Goal: Task Accomplishment & Management: Use online tool/utility

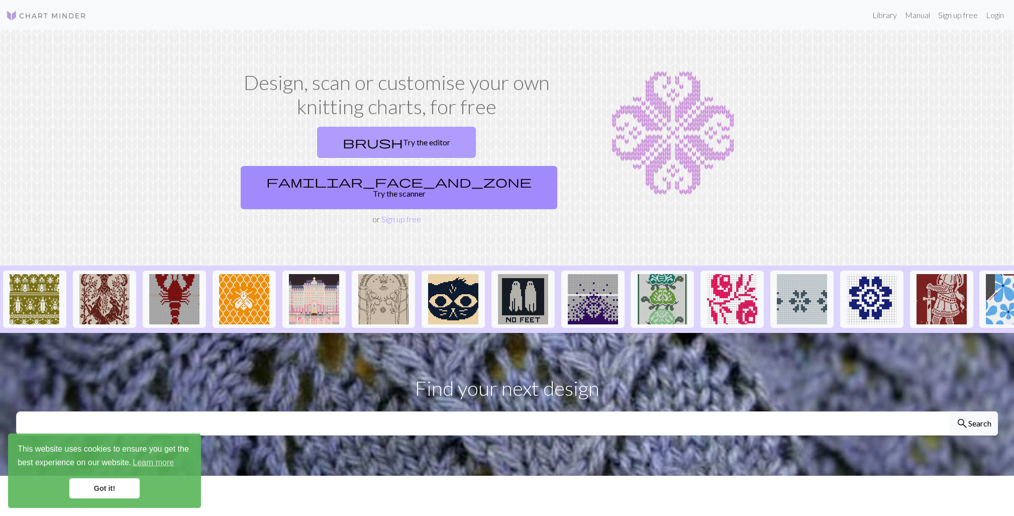
click at [341, 153] on link "brush Try the editor" at bounding box center [396, 142] width 159 height 31
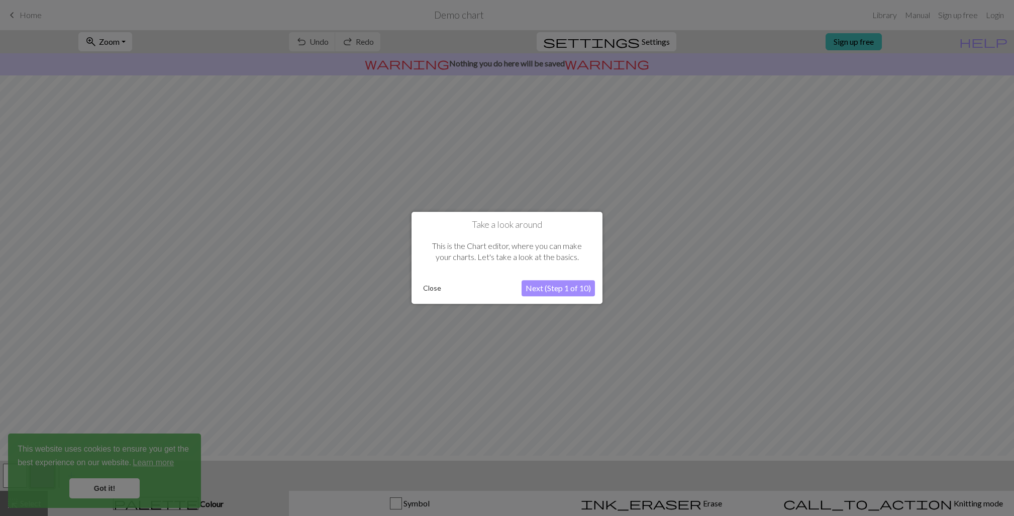
click at [435, 294] on button "Close" at bounding box center [432, 288] width 26 height 15
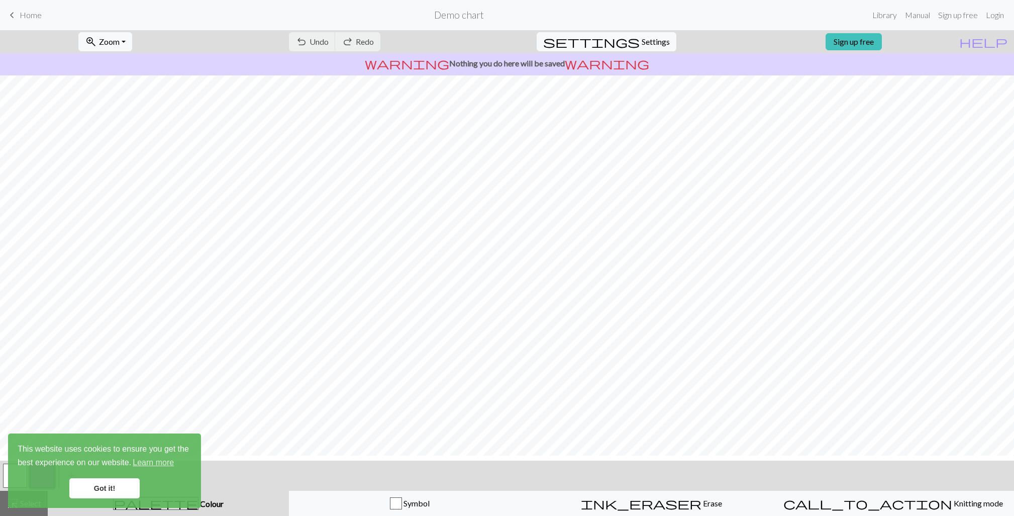
click at [119, 478] on link "Got it!" at bounding box center [104, 488] width 70 height 20
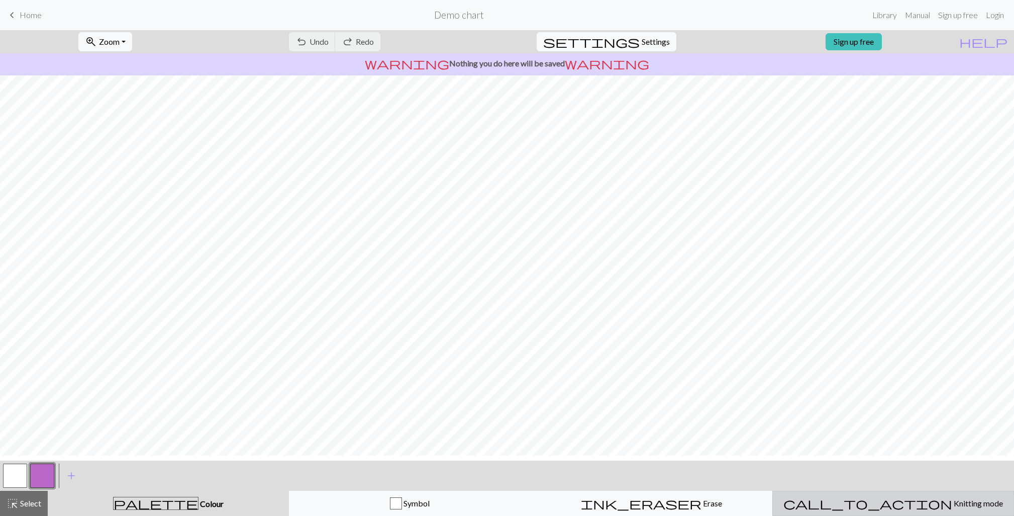
click at [952, 501] on span "Knitting mode" at bounding box center [977, 503] width 51 height 10
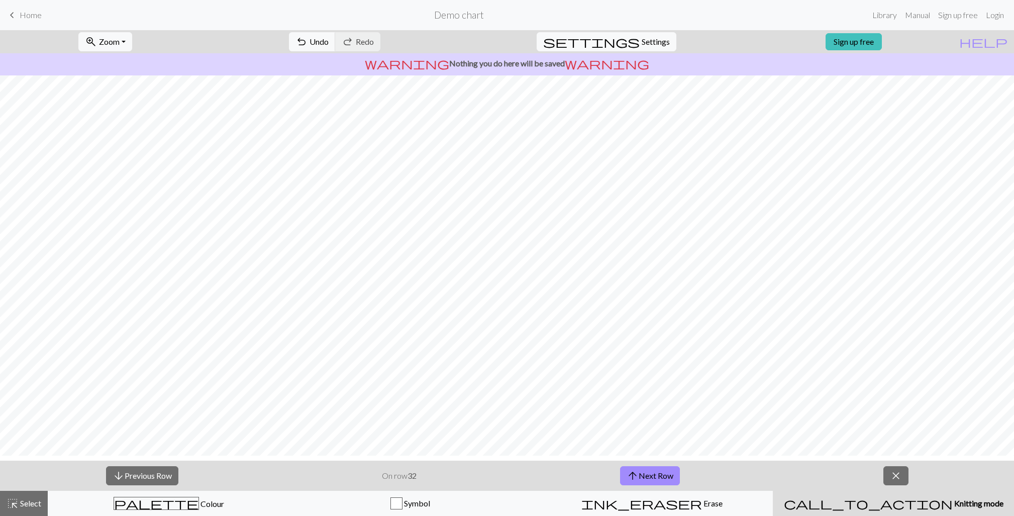
click at [37, 20] on span "Home" at bounding box center [31, 15] width 22 height 10
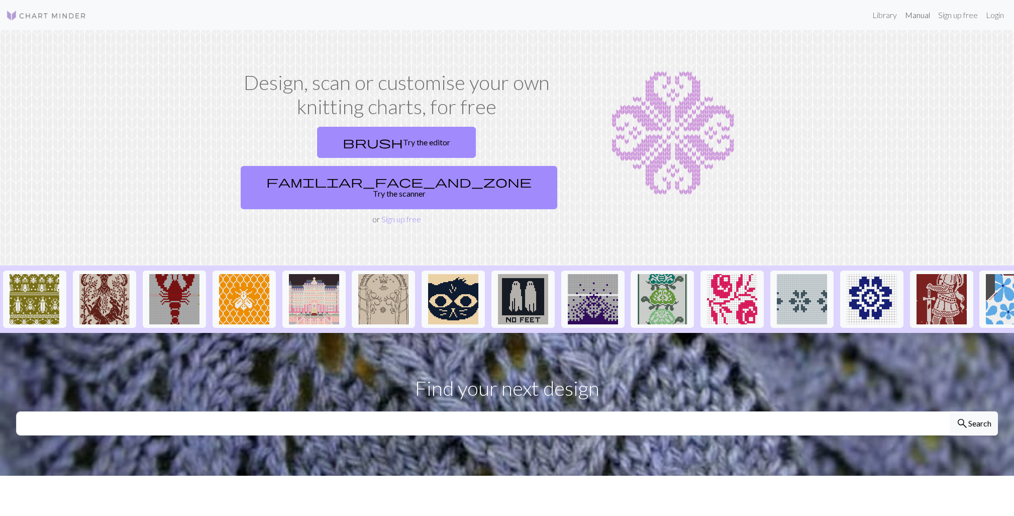
click at [901, 10] on link "Manual" at bounding box center [917, 15] width 33 height 20
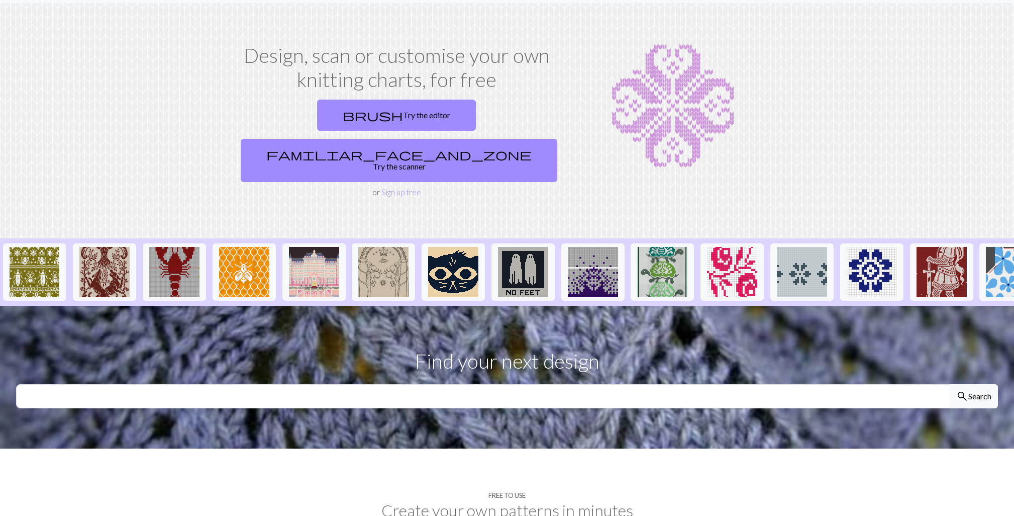
scroll to position [36, 0]
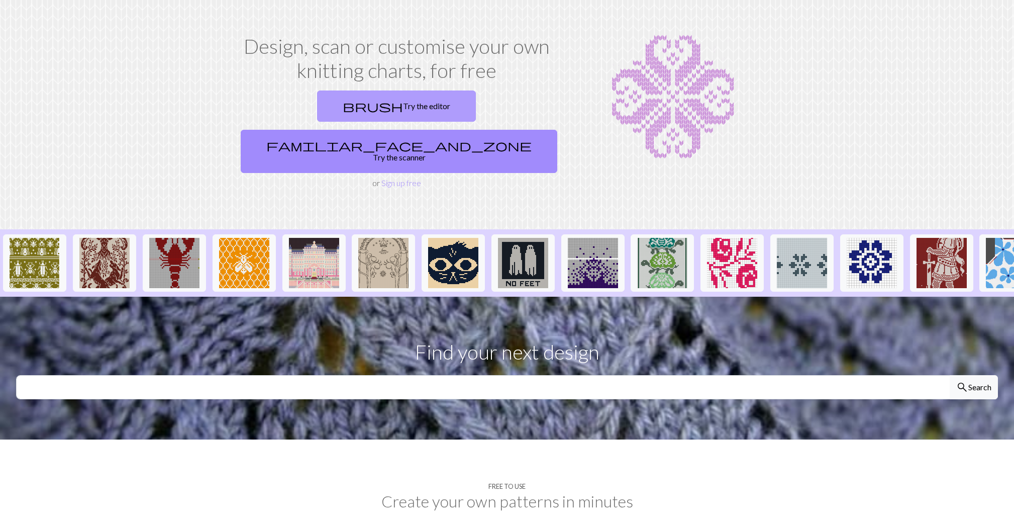
click at [335, 113] on link "brush Try the editor" at bounding box center [396, 105] width 159 height 31
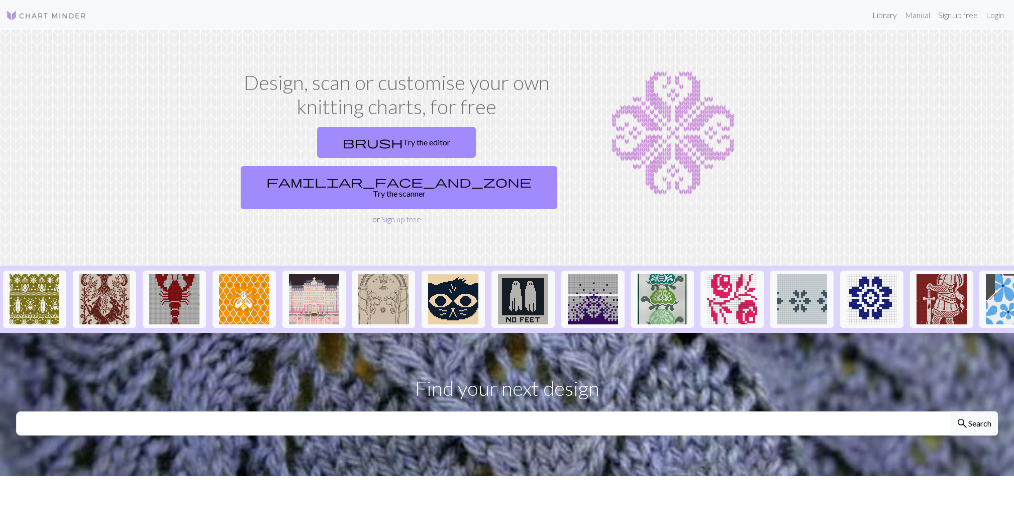
click at [388, 214] on link "Sign up free" at bounding box center [401, 219] width 40 height 10
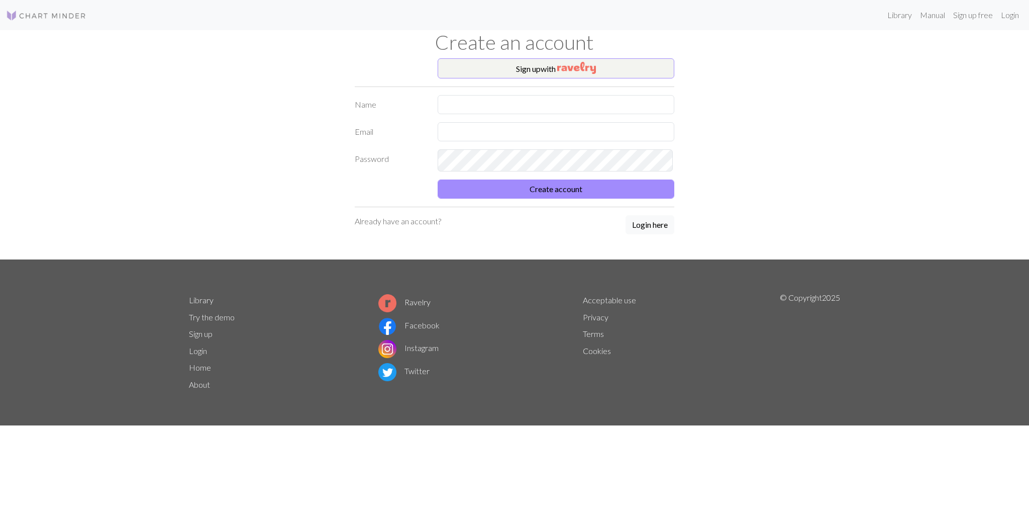
click at [498, 129] on form "Name Email Password Create account" at bounding box center [515, 147] width 320 height 104
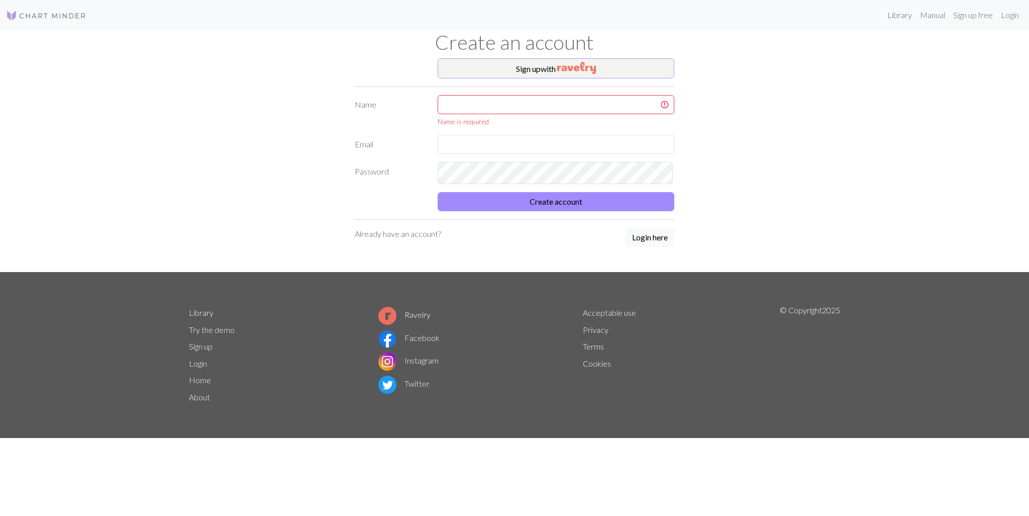
click at [536, 63] on button "Sign up with" at bounding box center [556, 68] width 237 height 20
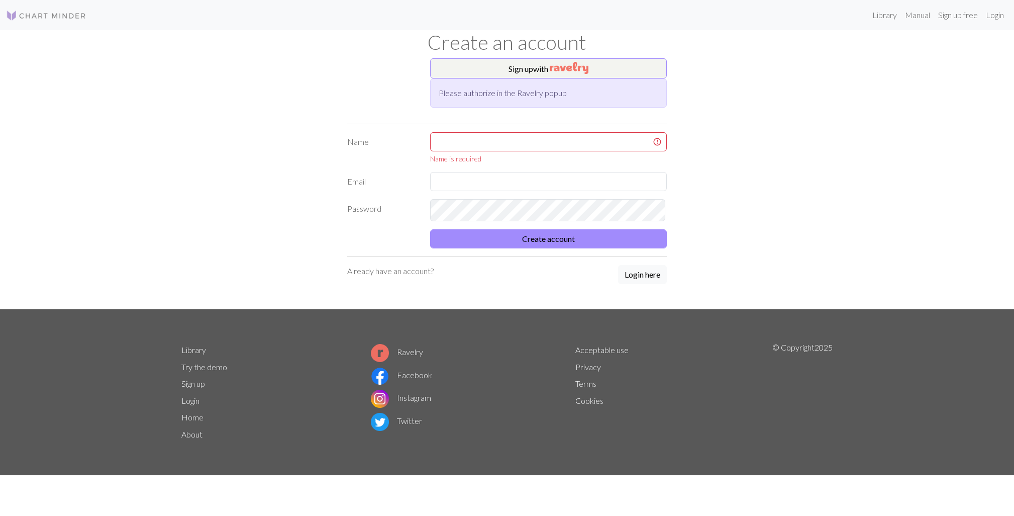
click at [536, 142] on div "Sign up with Please authorize in the Ravelry popup Name Name is required Email …" at bounding box center [507, 183] width 332 height 251
click at [519, 151] on input "text" at bounding box center [548, 141] width 237 height 19
type input "v"
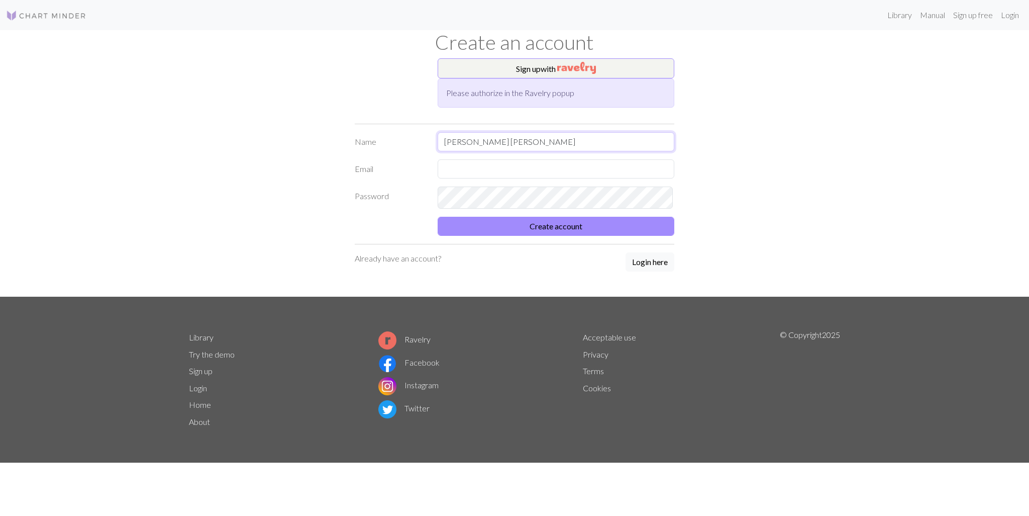
type input "[PERSON_NAME] [PERSON_NAME]"
type input "[EMAIL_ADDRESS][DOMAIN_NAME]"
click at [546, 236] on button "Create account" at bounding box center [556, 226] width 237 height 19
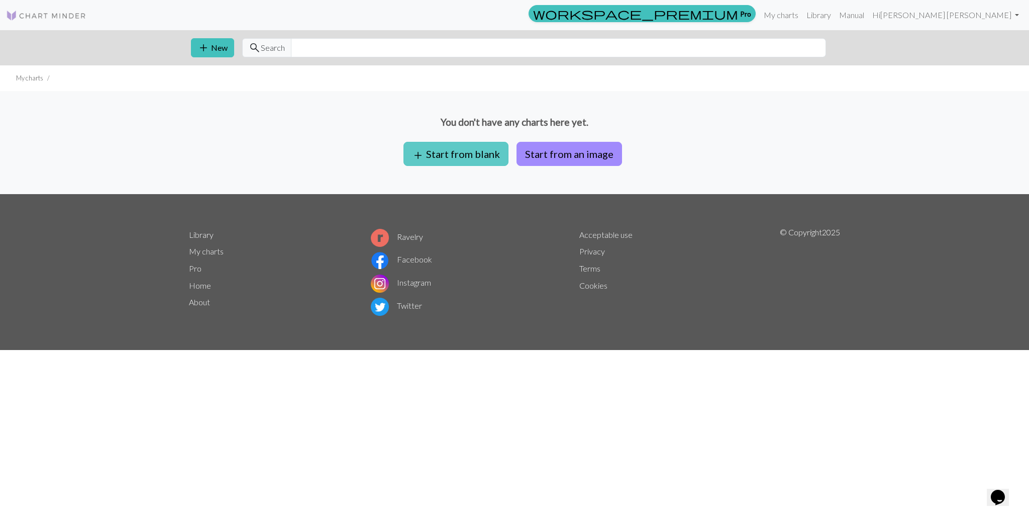
click at [480, 166] on button "add Start from blank" at bounding box center [455, 154] width 105 height 24
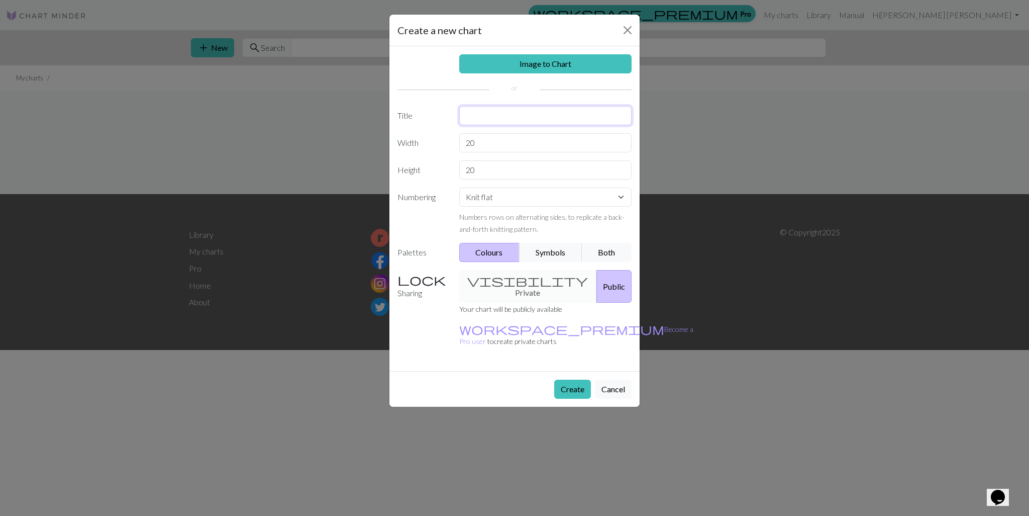
click at [472, 125] on input "text" at bounding box center [545, 115] width 173 height 19
type input "blanket"
click at [494, 152] on input "20" at bounding box center [545, 142] width 173 height 19
type input "2"
type input "60"
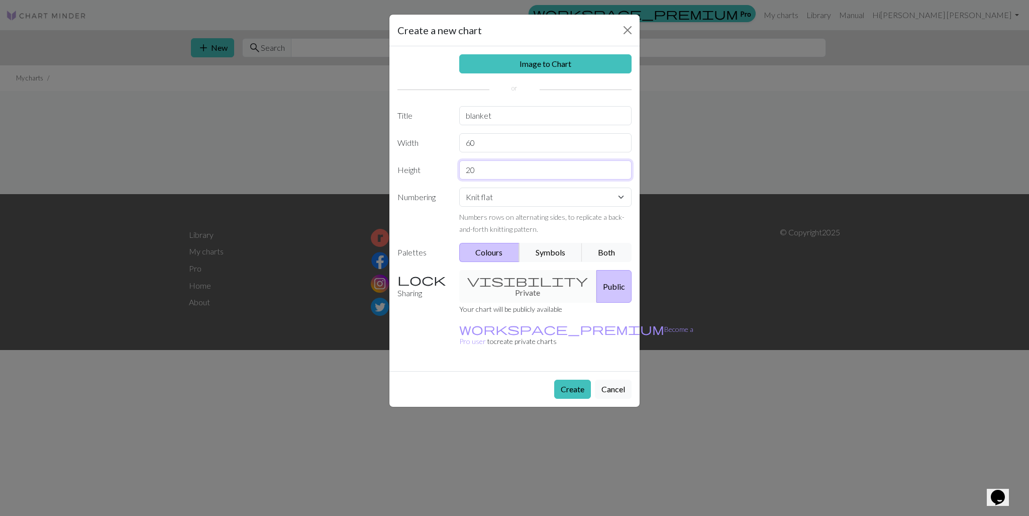
click at [543, 179] on input "20" at bounding box center [545, 169] width 173 height 19
type input "2"
type input "60"
click at [548, 262] on button "Symbols" at bounding box center [550, 252] width 63 height 19
click at [496, 262] on button "Colours" at bounding box center [489, 252] width 61 height 19
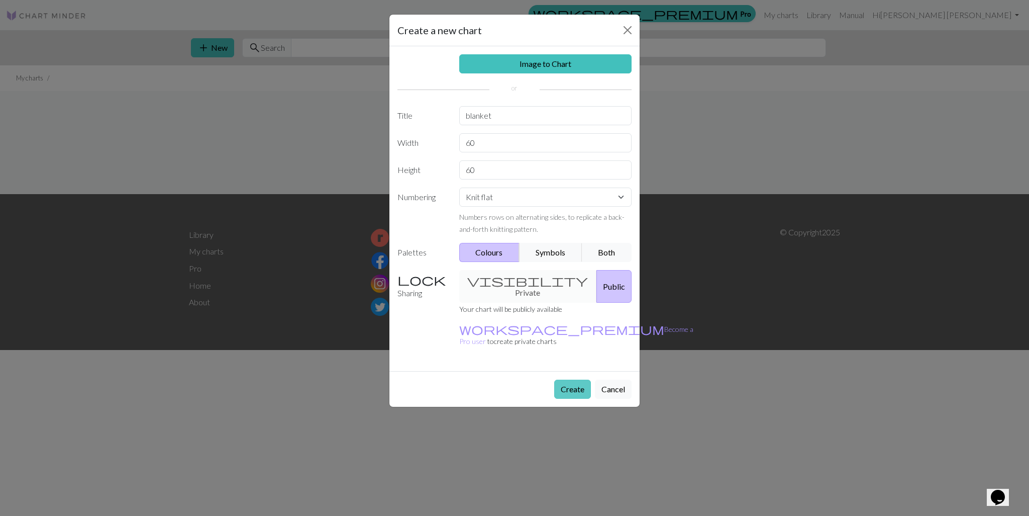
click at [564, 398] on button "Create" at bounding box center [572, 388] width 37 height 19
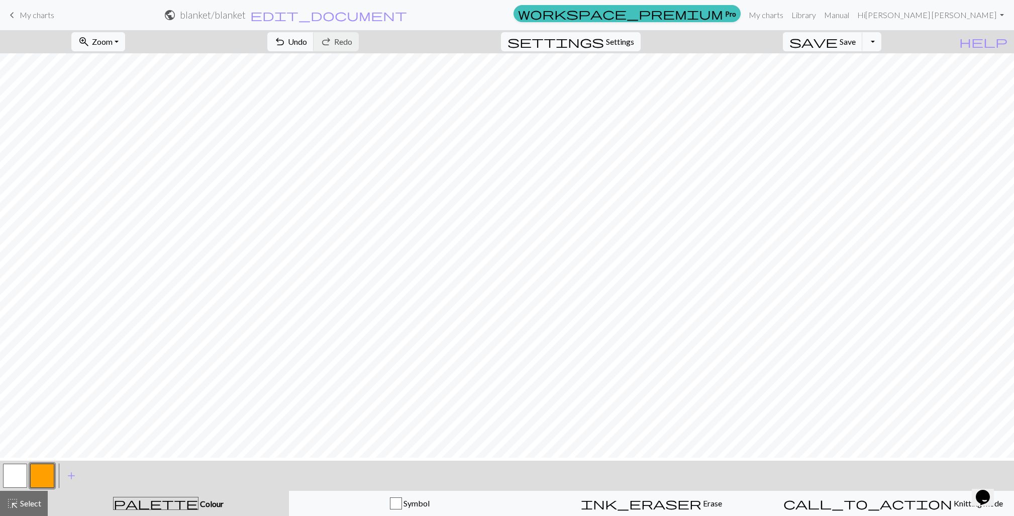
click at [50, 474] on button "button" at bounding box center [42, 475] width 24 height 24
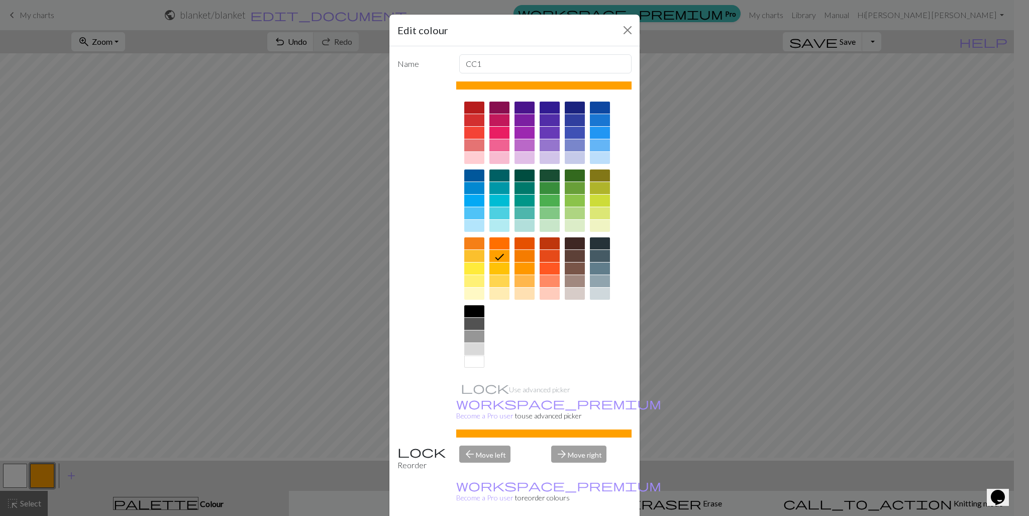
click at [524, 126] on div at bounding box center [525, 120] width 20 height 12
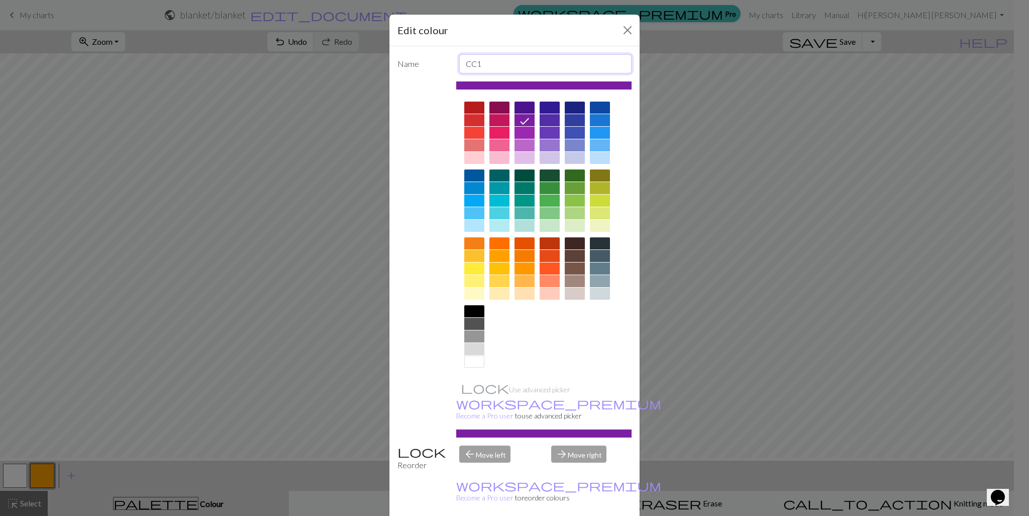
click at [501, 71] on input "CC1" at bounding box center [545, 63] width 173 height 19
type input "C"
type input "Knit"
click at [620, 31] on button "Close" at bounding box center [628, 30] width 16 height 16
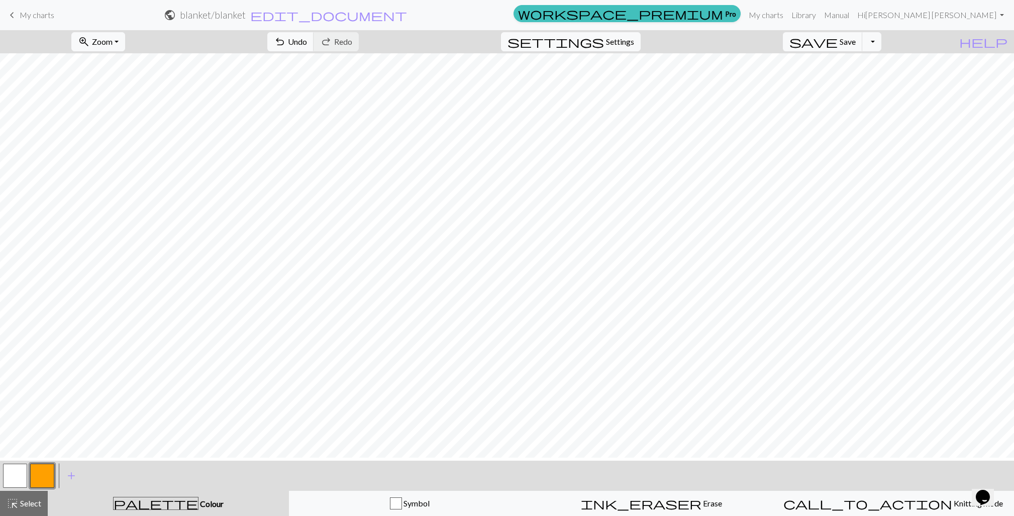
click at [15, 471] on button "button" at bounding box center [15, 475] width 24 height 24
click at [43, 474] on button "button" at bounding box center [42, 475] width 24 height 24
click at [13, 478] on button "button" at bounding box center [15, 475] width 24 height 24
click at [10, 483] on button "button" at bounding box center [15, 475] width 24 height 24
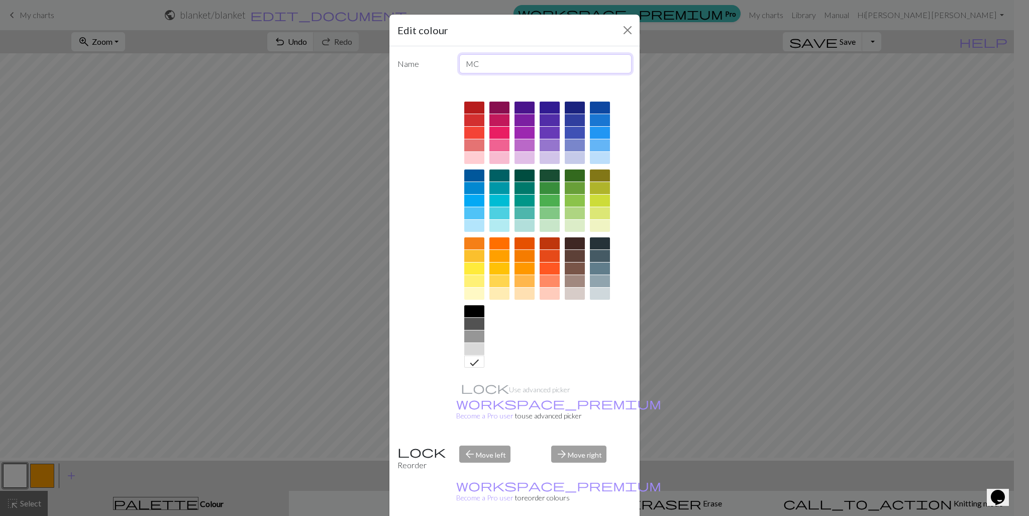
click at [488, 73] on input "MC" at bounding box center [545, 63] width 173 height 19
type input "M"
type input "Purl"
click at [489, 181] on div at bounding box center [499, 175] width 20 height 12
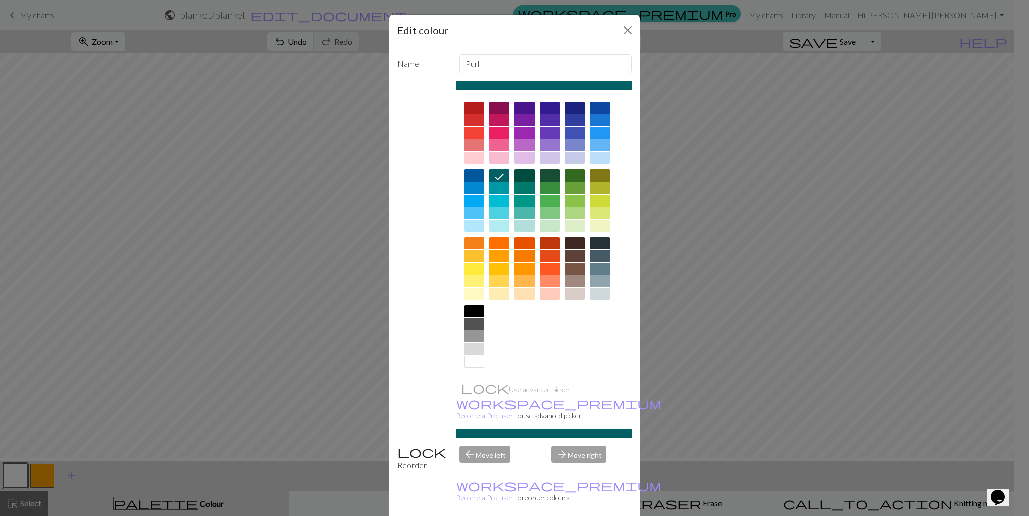
click at [155, 477] on div "Edit colour Name Purl Use advanced picker workspace_premium Become a Pro user t…" at bounding box center [514, 258] width 1029 height 516
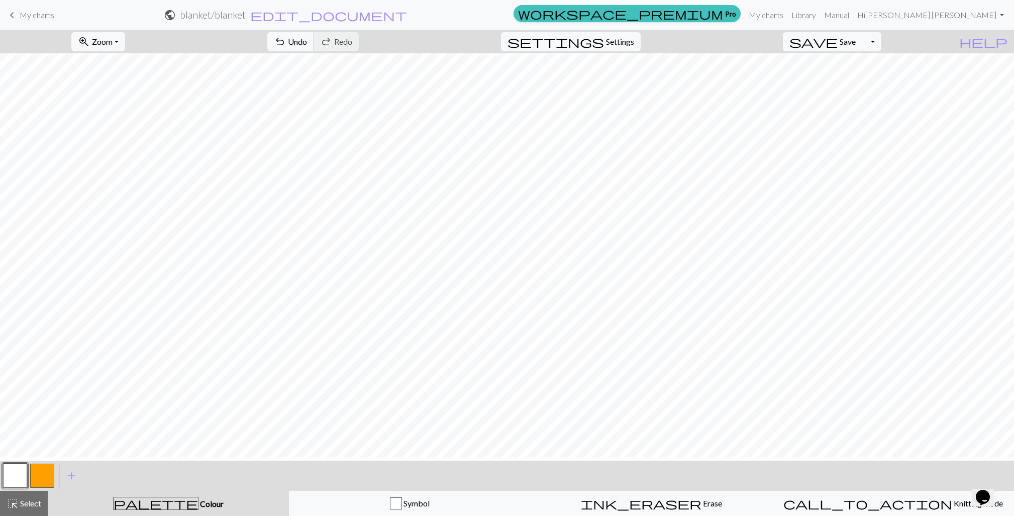
click at [42, 484] on button "button" at bounding box center [42, 475] width 24 height 24
click at [46, 473] on button "button" at bounding box center [42, 475] width 24 height 24
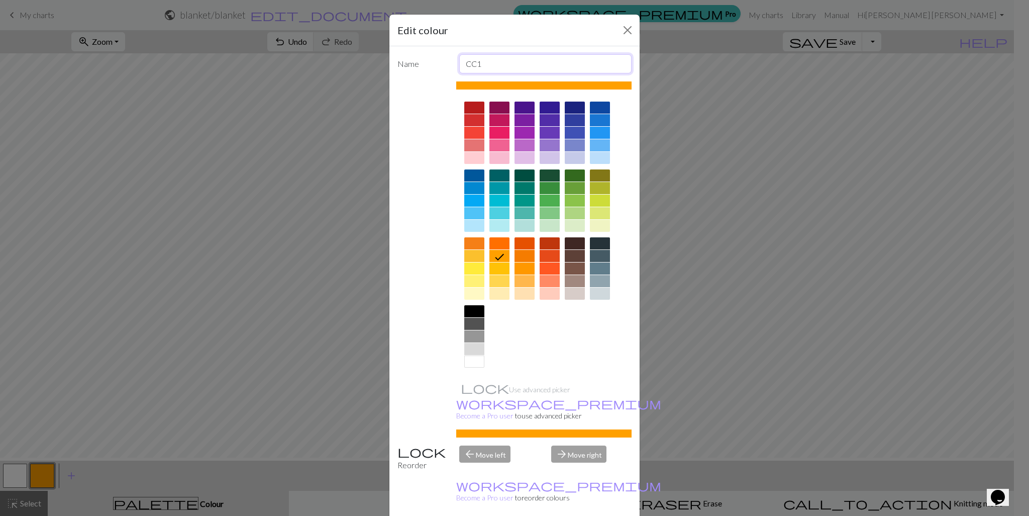
drag, startPoint x: 496, startPoint y: 68, endPoint x: 394, endPoint y: 69, distance: 102.5
click at [394, 69] on div "Name CC1" at bounding box center [514, 63] width 246 height 19
type input "Purl"
click at [496, 114] on div at bounding box center [499, 107] width 20 height 12
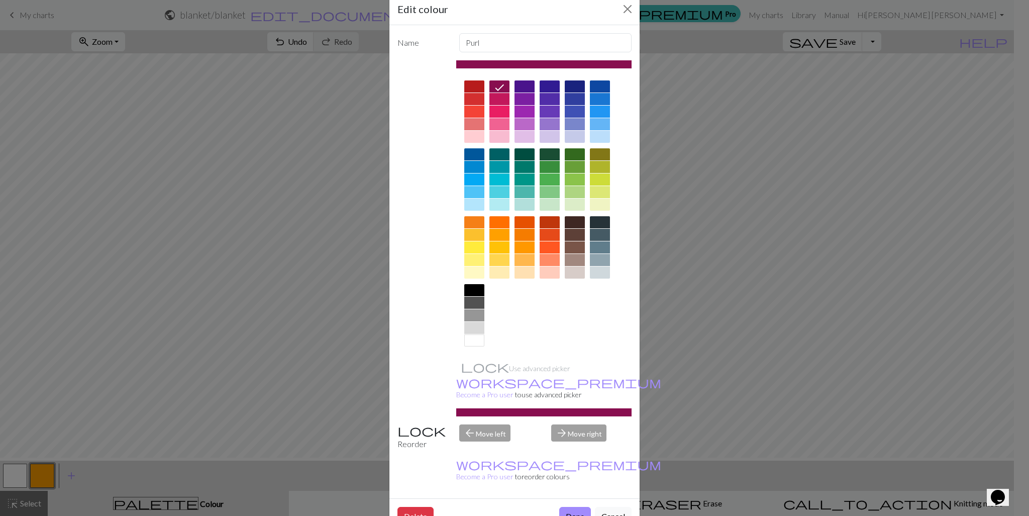
scroll to position [51, 0]
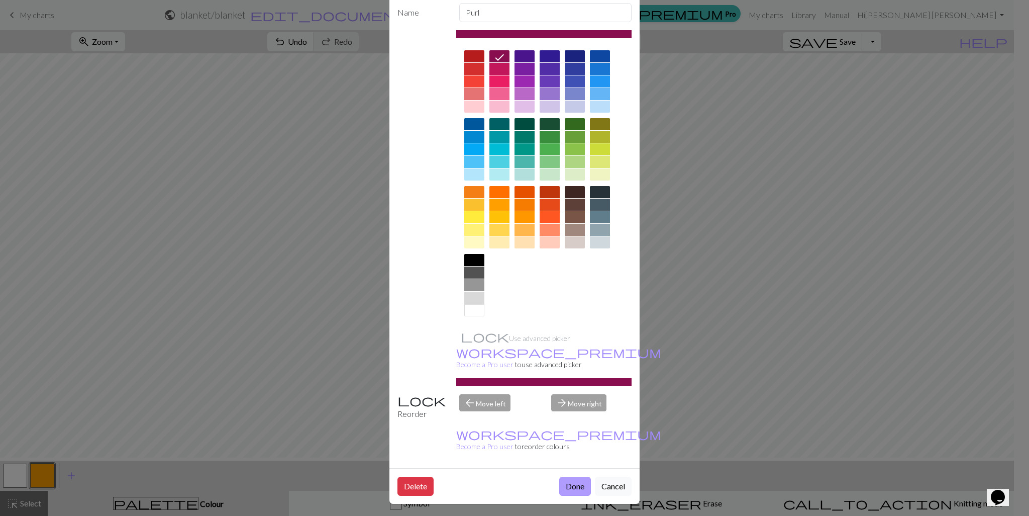
click at [561, 478] on button "Done" at bounding box center [575, 485] width 32 height 19
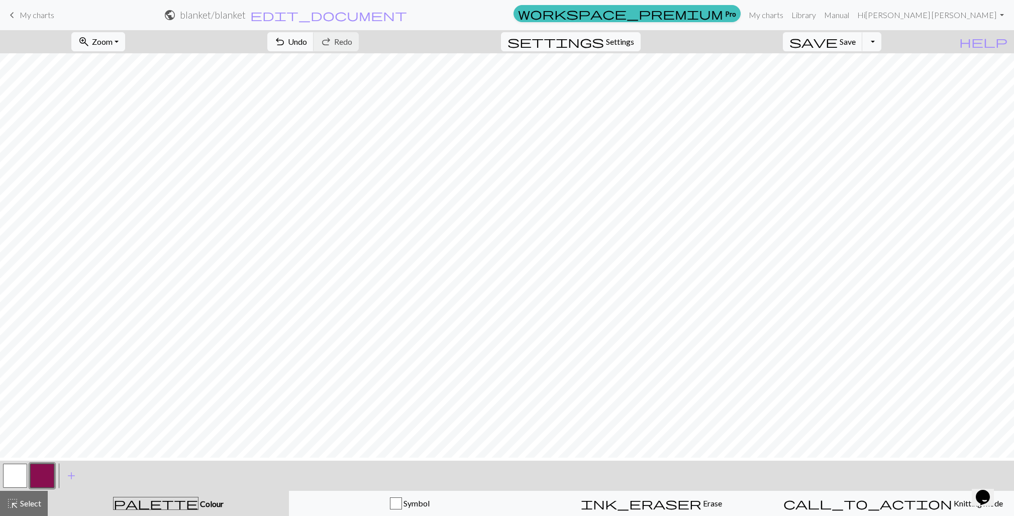
click at [16, 480] on button "button" at bounding box center [15, 475] width 24 height 24
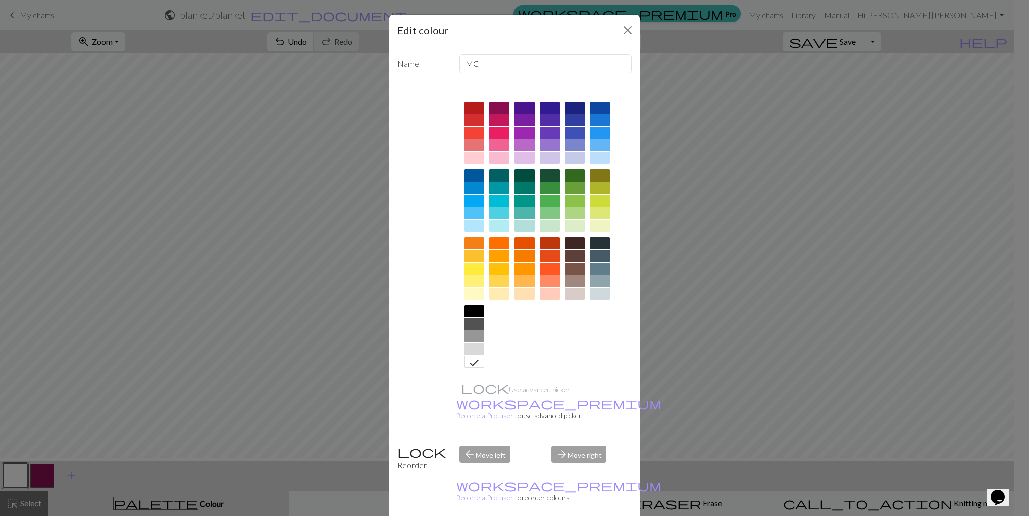
click at [468, 181] on div at bounding box center [474, 175] width 20 height 12
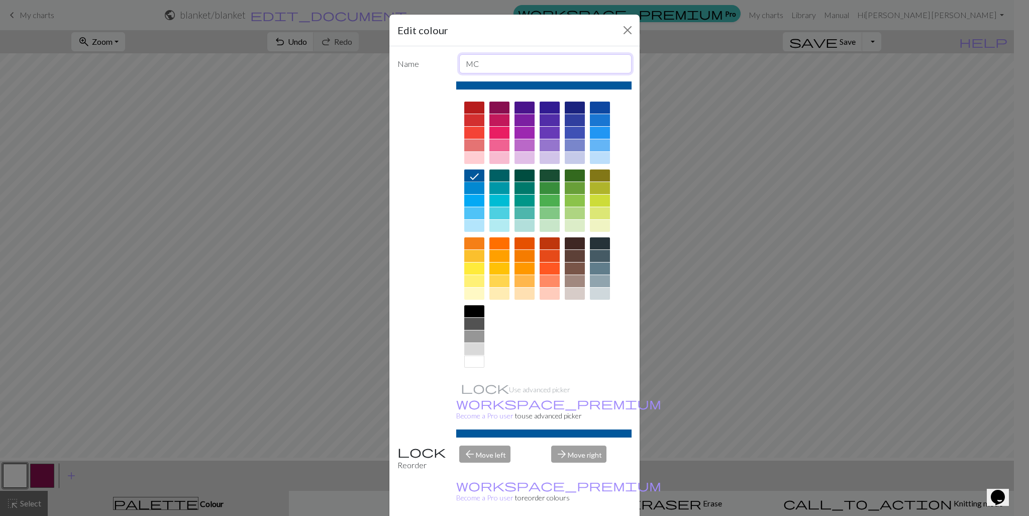
click at [505, 68] on input "MC" at bounding box center [545, 63] width 173 height 19
type input "M"
type input "Knit"
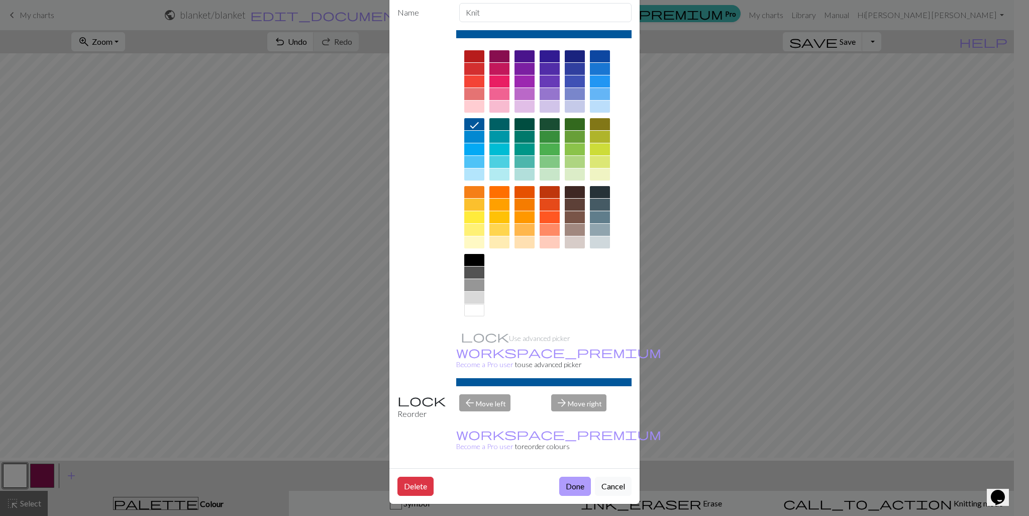
click at [560, 478] on button "Done" at bounding box center [575, 485] width 32 height 19
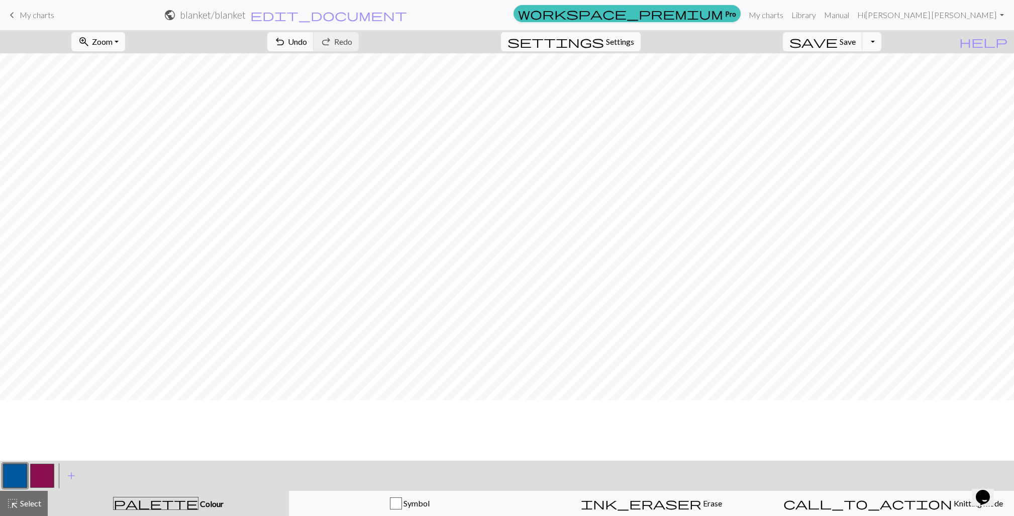
scroll to position [129, 0]
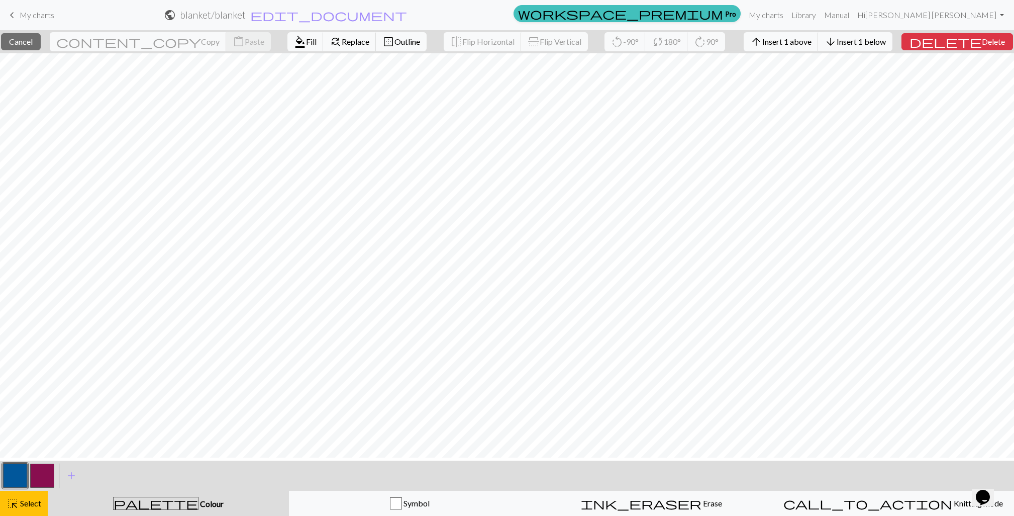
click at [39, 470] on button "button" at bounding box center [42, 475] width 24 height 24
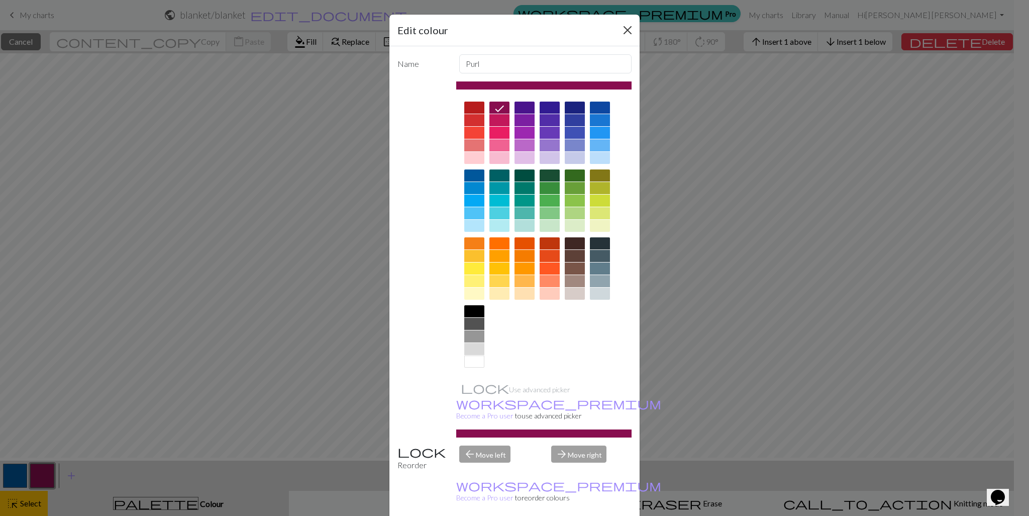
click at [620, 30] on button "Close" at bounding box center [628, 30] width 16 height 16
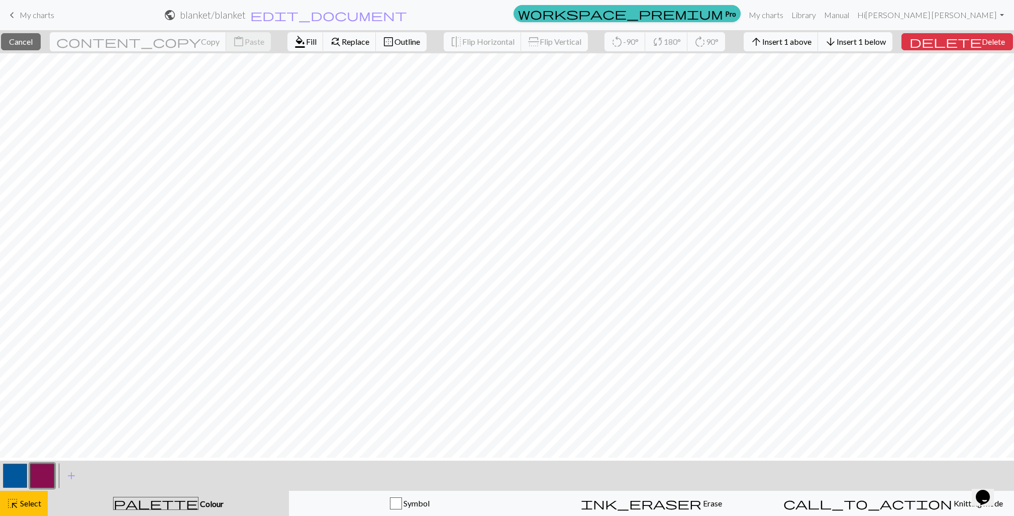
click at [872, 45] on span "Insert 1 below" at bounding box center [861, 42] width 49 height 10
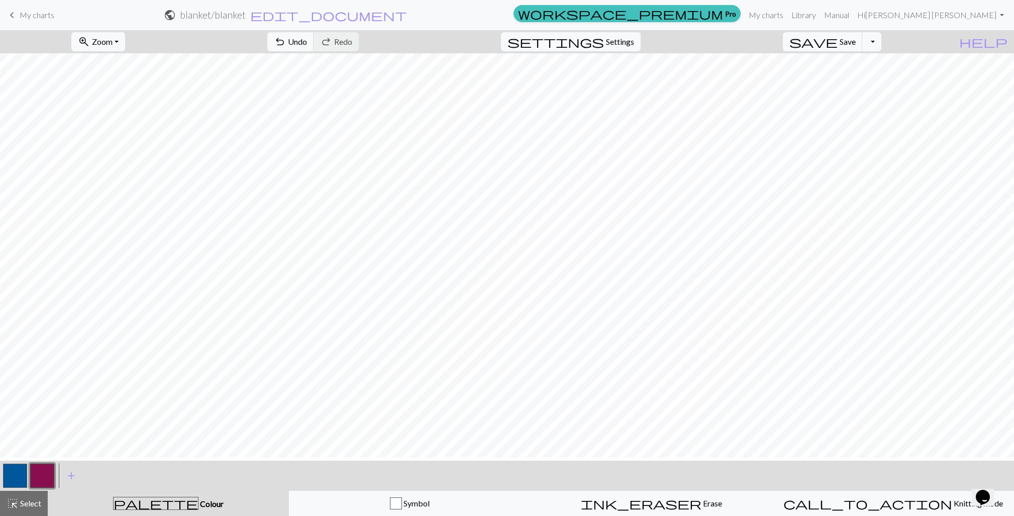
click at [46, 482] on button "button" at bounding box center [42, 475] width 24 height 24
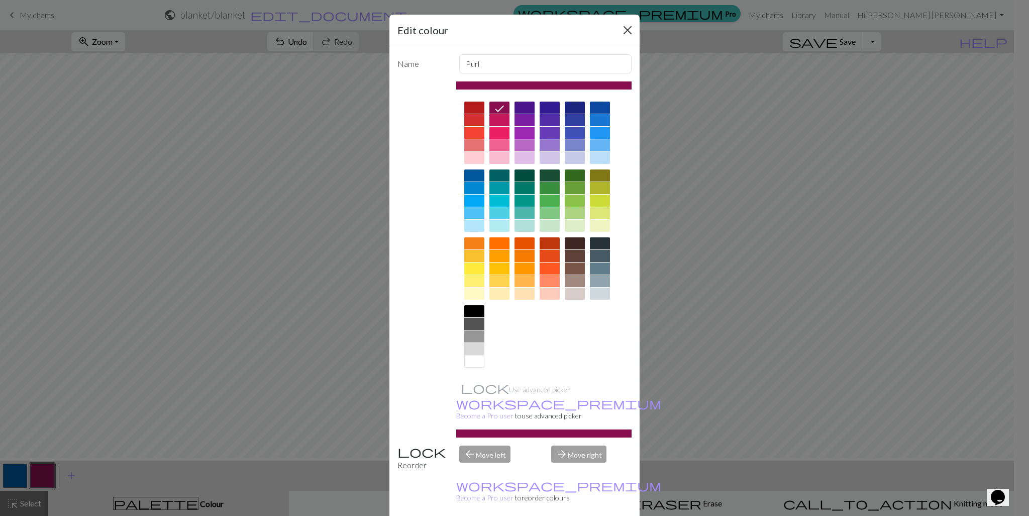
click at [620, 38] on button "Close" at bounding box center [628, 30] width 16 height 16
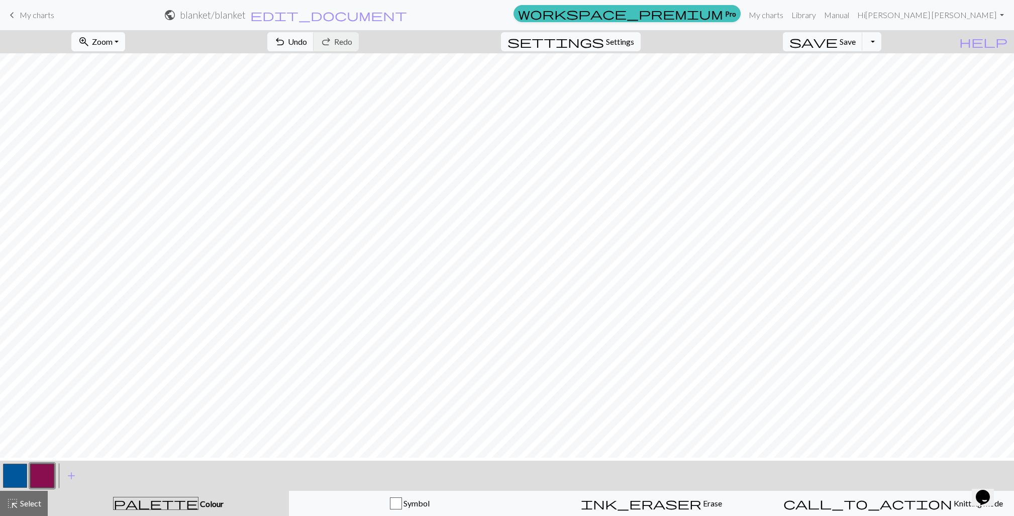
click at [125, 39] on button "zoom_in Zoom Zoom" at bounding box center [98, 41] width 54 height 19
click at [135, 132] on button "50%" at bounding box center [111, 124] width 79 height 16
click at [113, 46] on span "Zoom" at bounding box center [102, 42] width 21 height 10
click at [129, 180] on button "200%" at bounding box center [111, 172] width 79 height 16
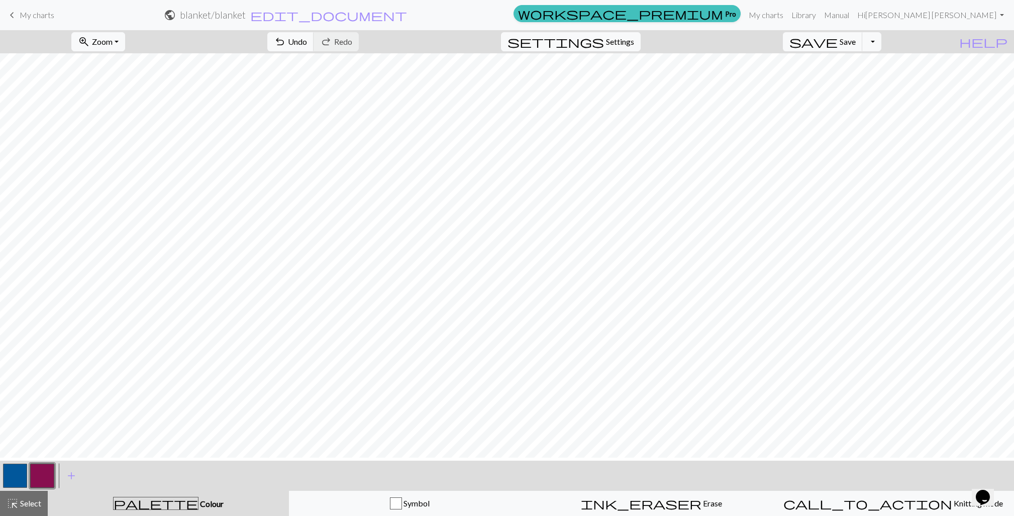
click at [13, 481] on button "button" at bounding box center [15, 475] width 24 height 24
click at [18, 477] on button "button" at bounding box center [15, 475] width 24 height 24
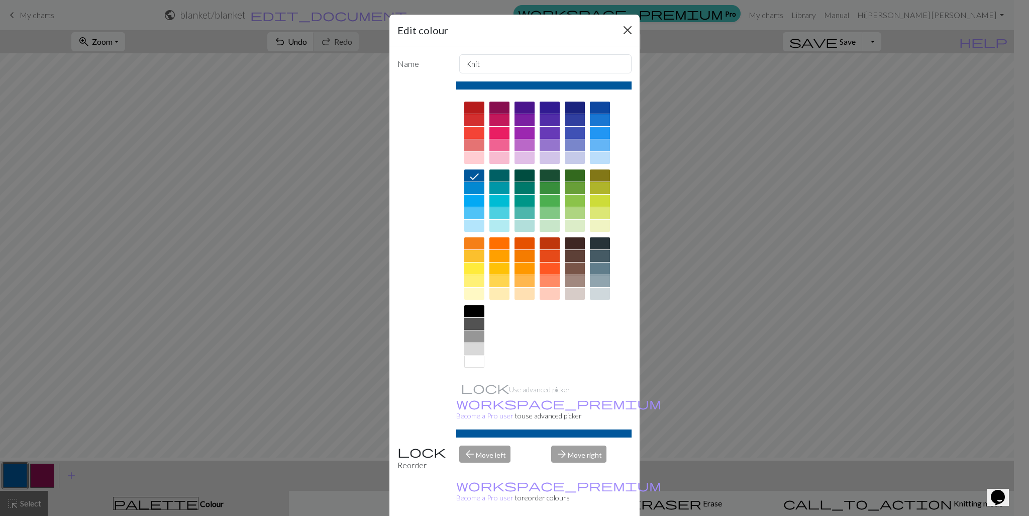
click at [620, 31] on button "Close" at bounding box center [628, 30] width 16 height 16
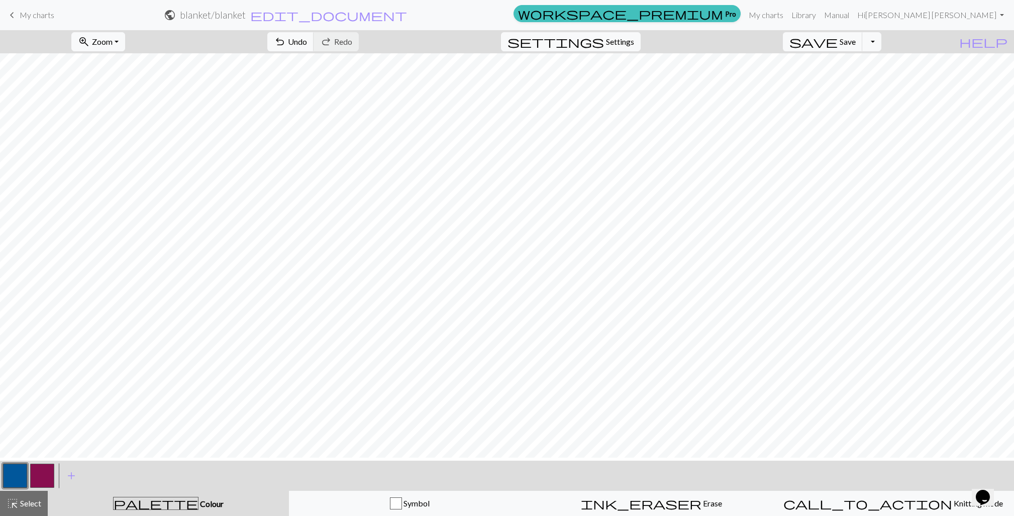
click at [52, 475] on button "button" at bounding box center [42, 475] width 24 height 24
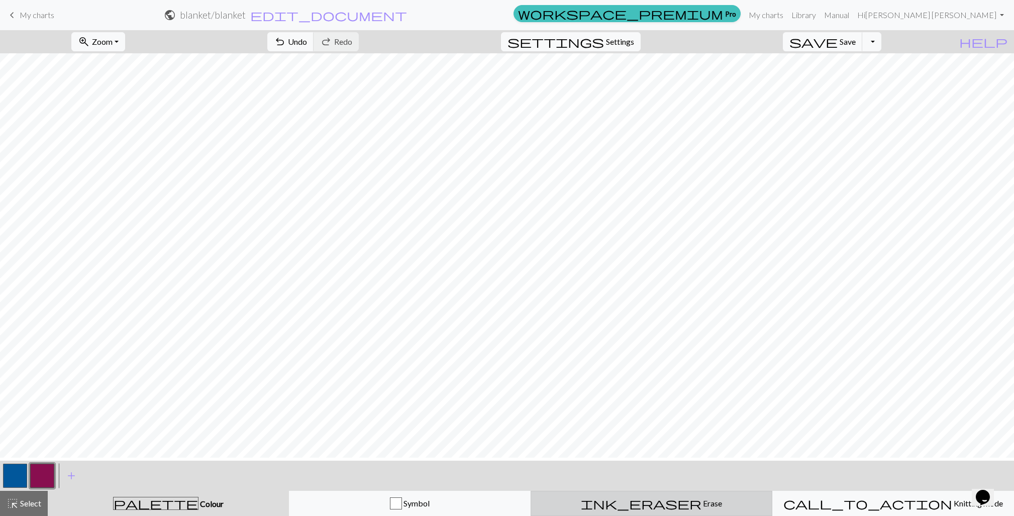
click at [650, 513] on button "ink_eraser Erase Erase" at bounding box center [652, 502] width 242 height 25
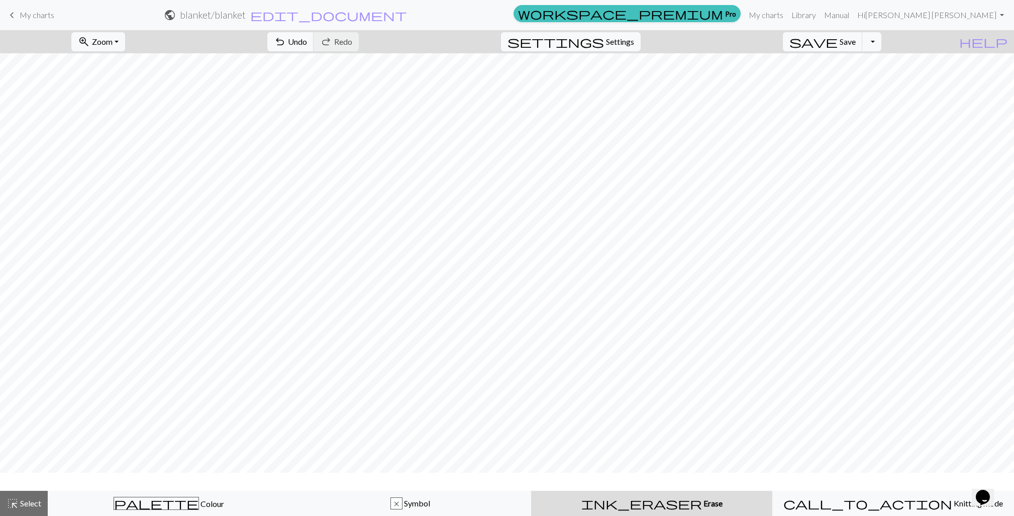
scroll to position [0, 0]
click at [29, 507] on span "Select" at bounding box center [30, 503] width 23 height 10
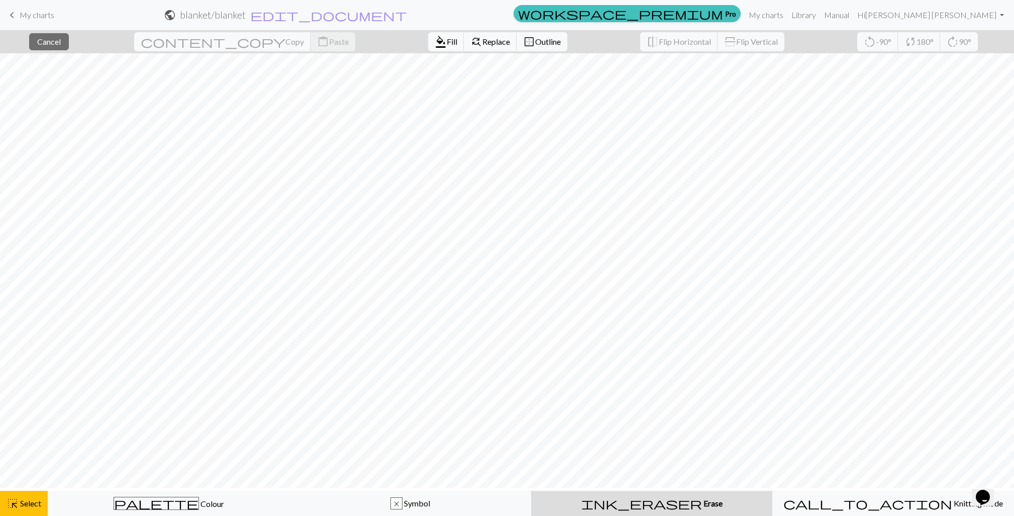
click at [691, 508] on div "ink_eraser Erase Erase" at bounding box center [651, 503] width 229 height 12
click at [447, 45] on span "Fill" at bounding box center [452, 42] width 11 height 10
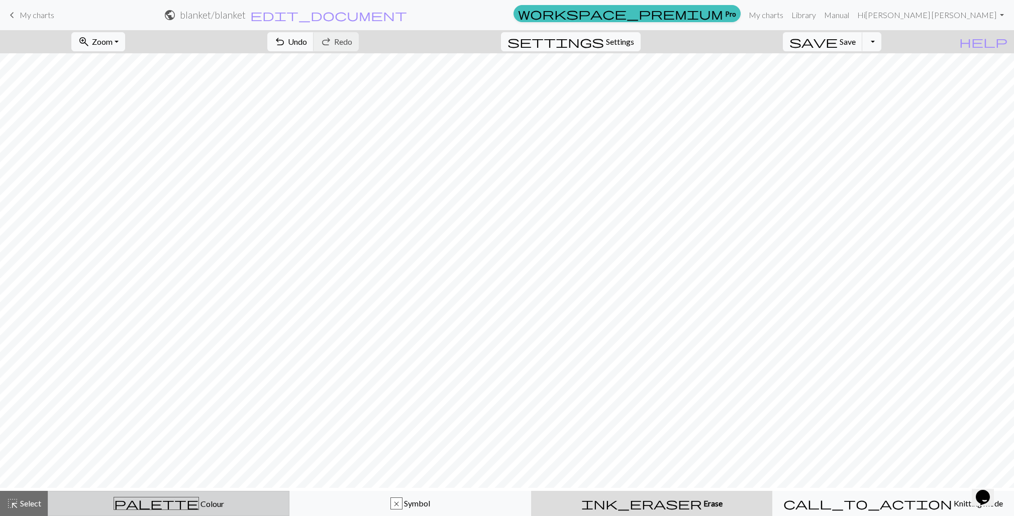
click at [144, 508] on div "palette Colour Colour" at bounding box center [168, 502] width 229 height 13
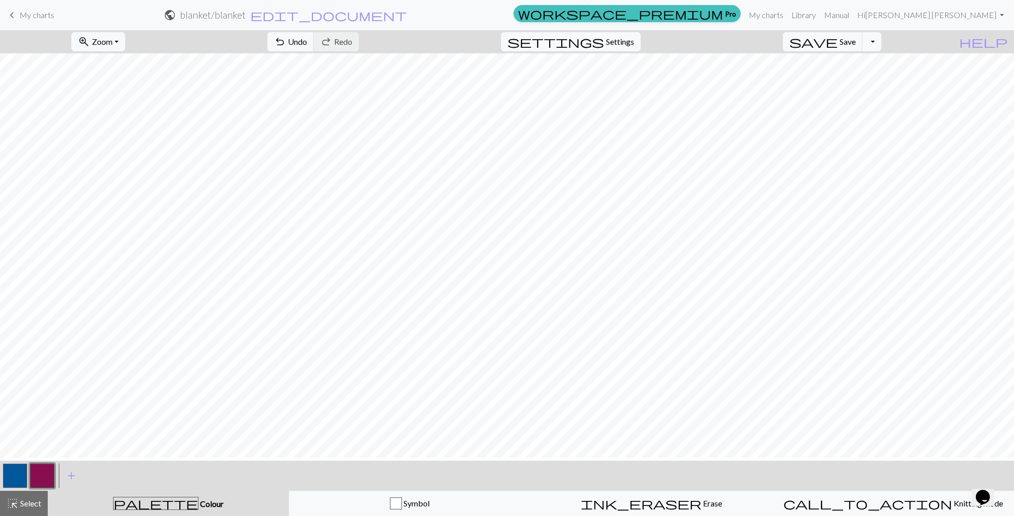
click at [20, 473] on button "button" at bounding box center [15, 475] width 24 height 24
click at [41, 475] on button "button" at bounding box center [42, 475] width 24 height 24
click at [15, 472] on button "button" at bounding box center [15, 475] width 24 height 24
click at [36, 473] on button "button" at bounding box center [42, 475] width 24 height 24
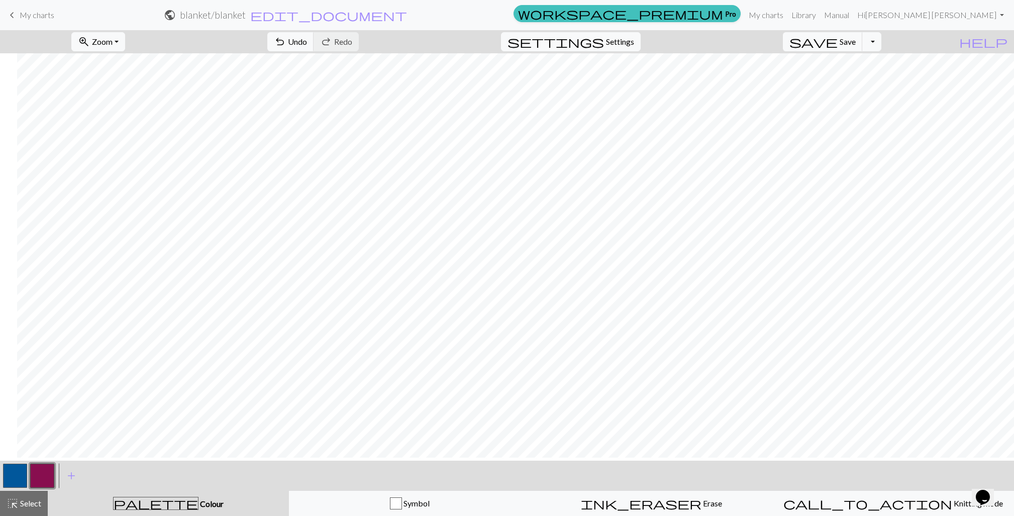
scroll to position [0, 362]
click at [16, 476] on button "button" at bounding box center [15, 475] width 24 height 24
click at [34, 477] on button "button" at bounding box center [42, 475] width 24 height 24
click at [17, 477] on button "button" at bounding box center [15, 475] width 24 height 24
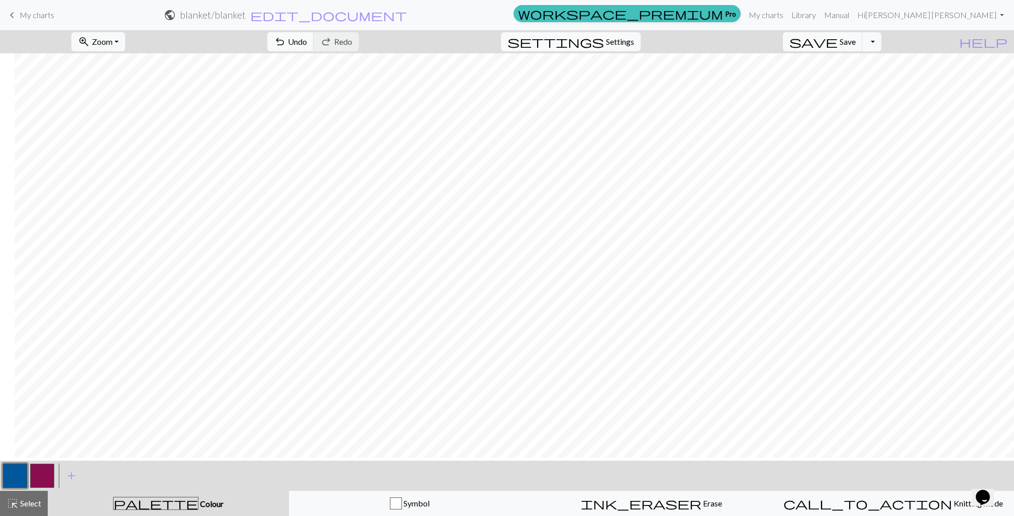
click at [49, 473] on button "button" at bounding box center [42, 475] width 24 height 24
click at [634, 47] on span "Settings" at bounding box center [620, 42] width 28 height 12
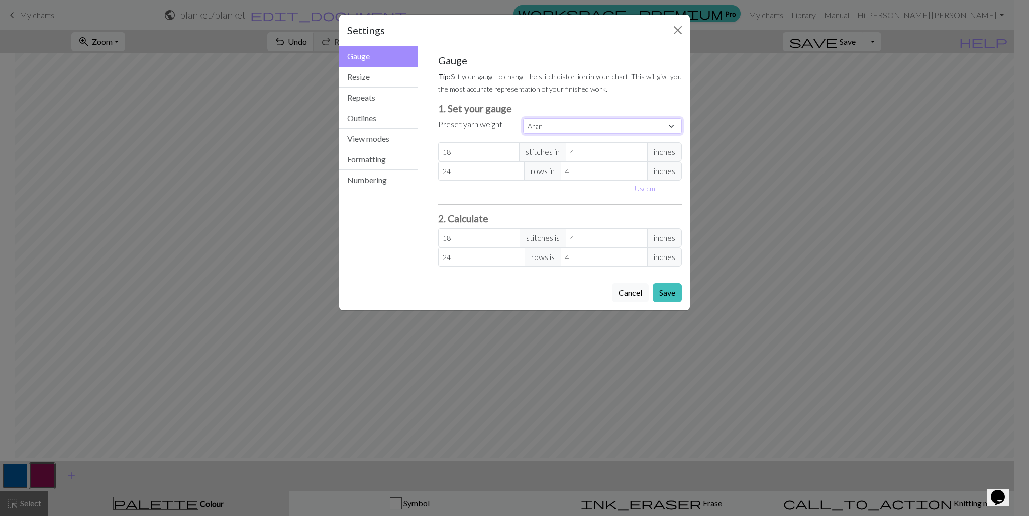
select select "bulky"
type input "14"
type input "19"
type input "14"
type input "19"
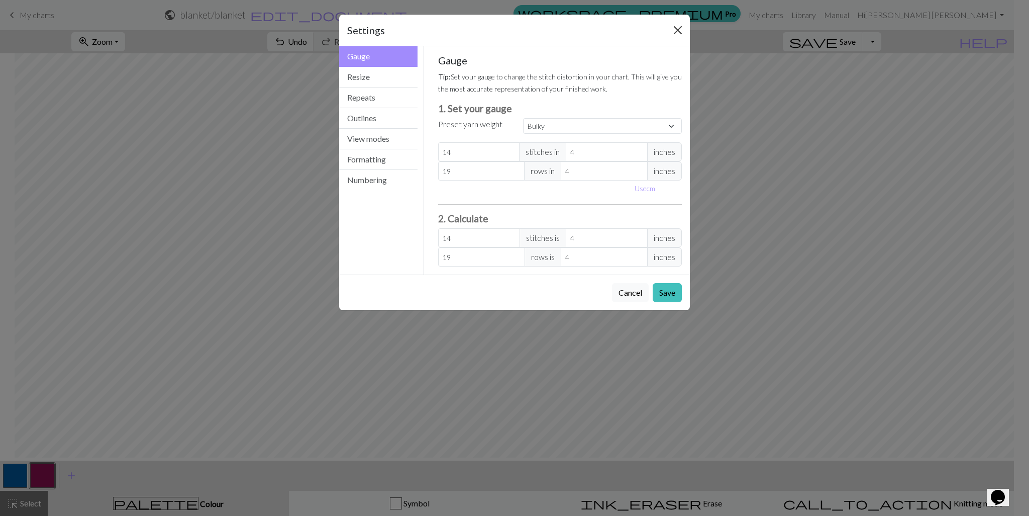
click at [675, 26] on button "Close" at bounding box center [678, 30] width 16 height 16
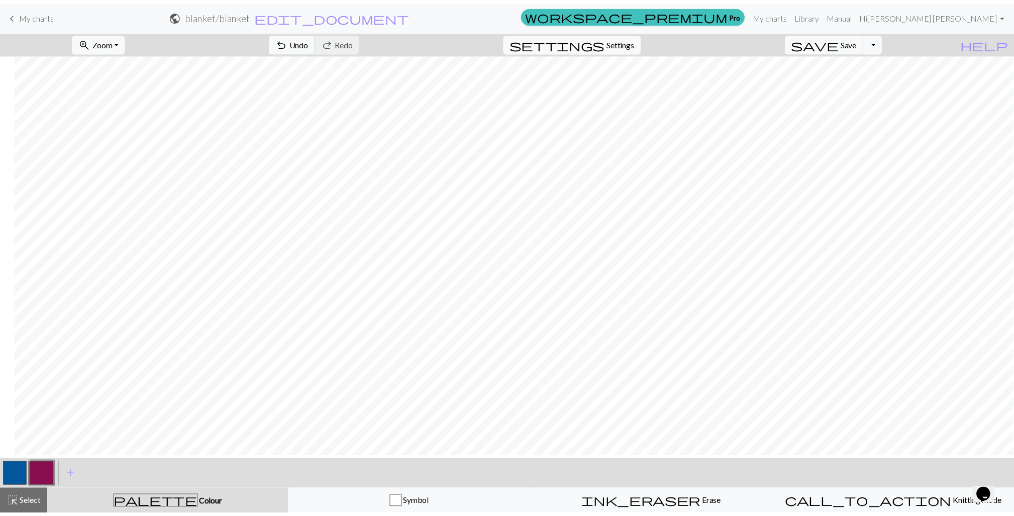
scroll to position [0, 672]
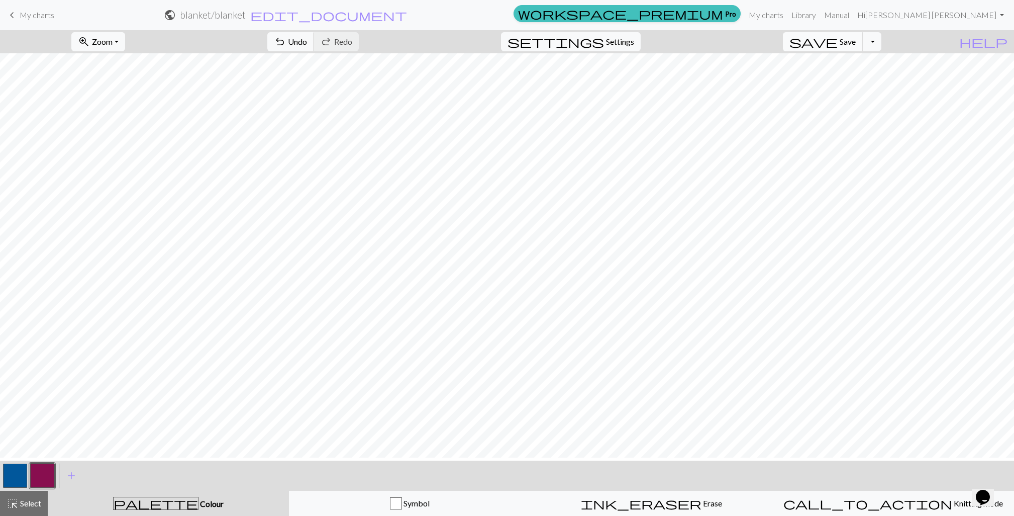
click at [856, 42] on span "Save" at bounding box center [848, 42] width 16 height 10
